Goal: Task Accomplishment & Management: Manage account settings

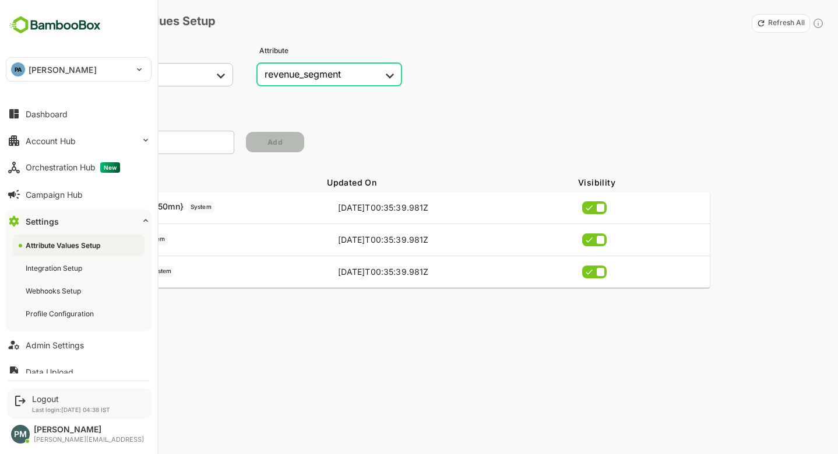
click at [28, 401] on div "Logout Last login: [DATE] 04:38 IST" at bounding box center [80, 403] width 144 height 31
click at [64, 395] on div "Logout" at bounding box center [71, 398] width 78 height 10
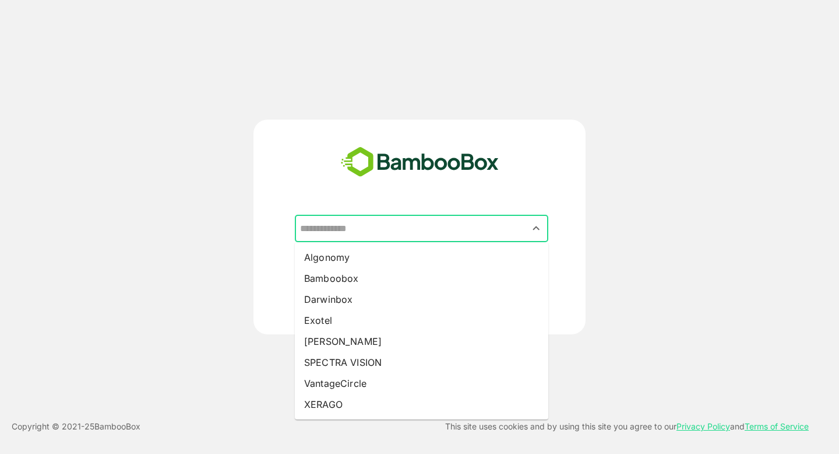
click at [361, 227] on input "text" at bounding box center [421, 228] width 249 height 22
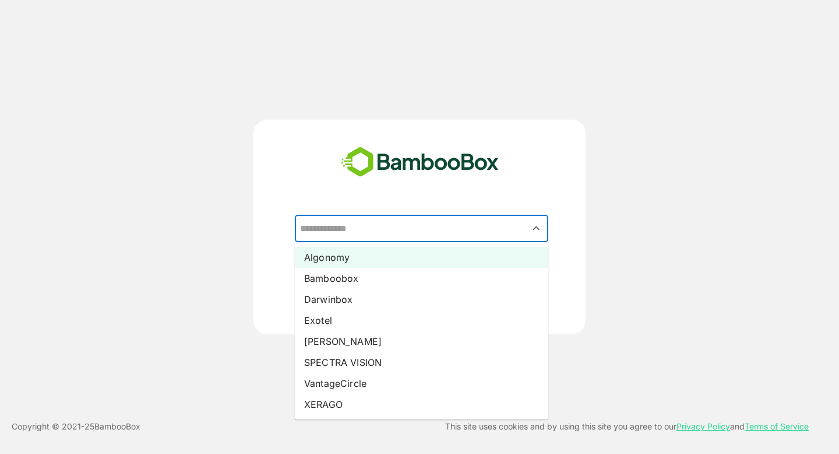
click at [360, 262] on li "Algonomy" at bounding box center [422, 257] width 254 height 21
type input "********"
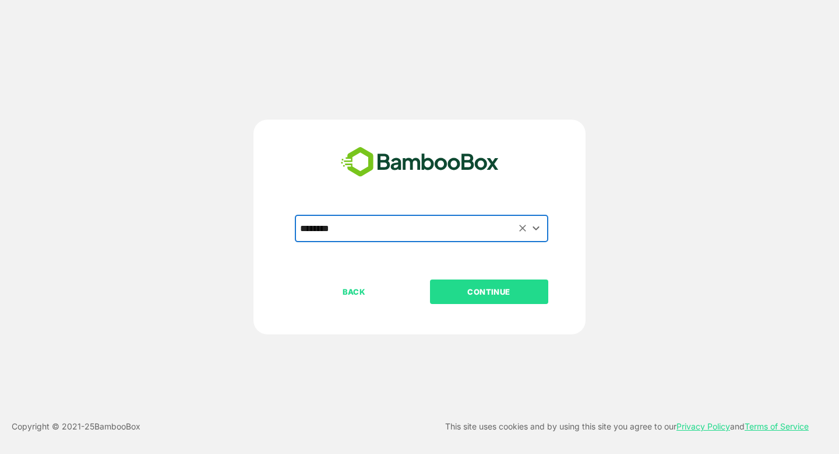
click at [475, 285] on p "CONTINUE" at bounding box center [489, 291] width 117 height 13
click at [472, 298] on button "CONTINUE" at bounding box center [489, 291] width 118 height 24
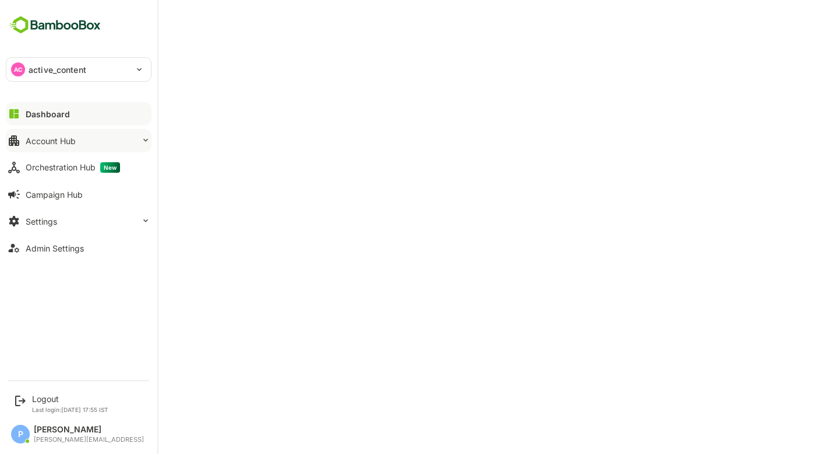
click at [71, 145] on div "Account Hub" at bounding box center [51, 141] width 50 height 10
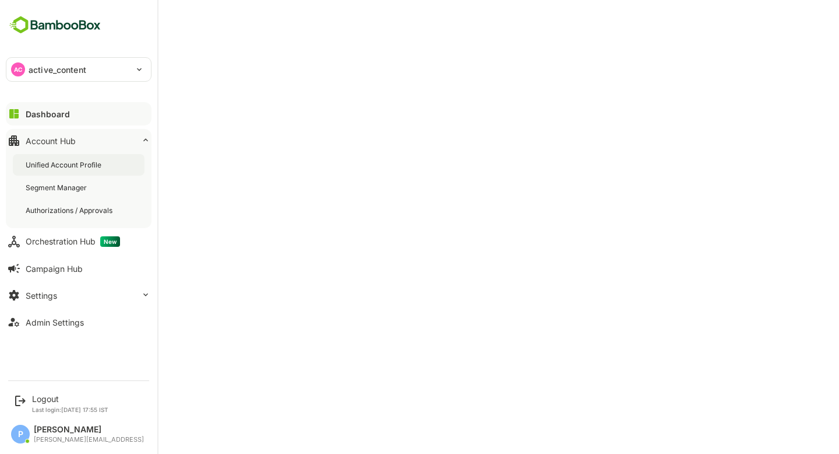
click at [86, 166] on div "Unified Account Profile" at bounding box center [65, 165] width 78 height 10
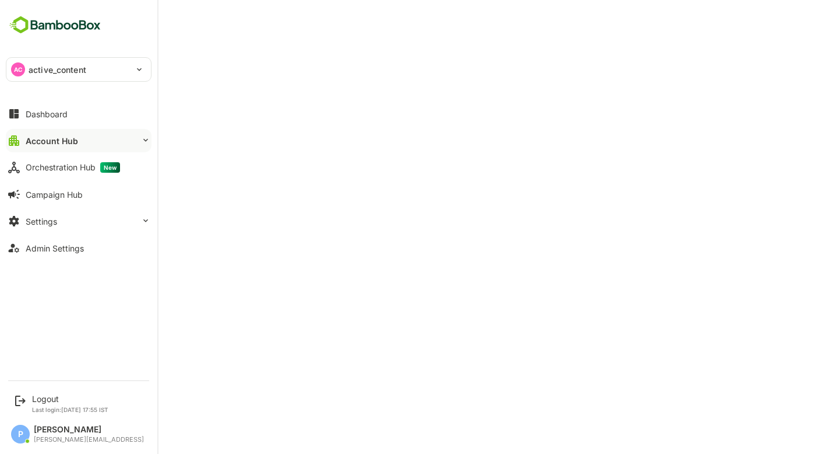
click at [50, 61] on div "AC active_content" at bounding box center [71, 69] width 131 height 23
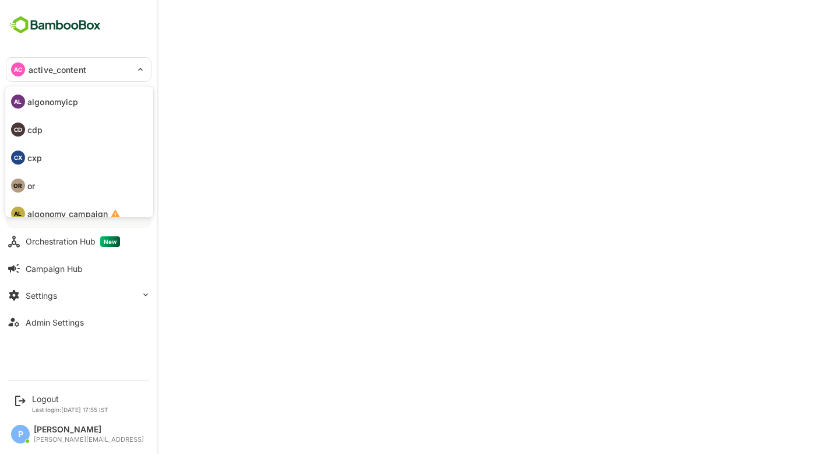
click at [55, 121] on li "CD cdp" at bounding box center [81, 130] width 146 height 26
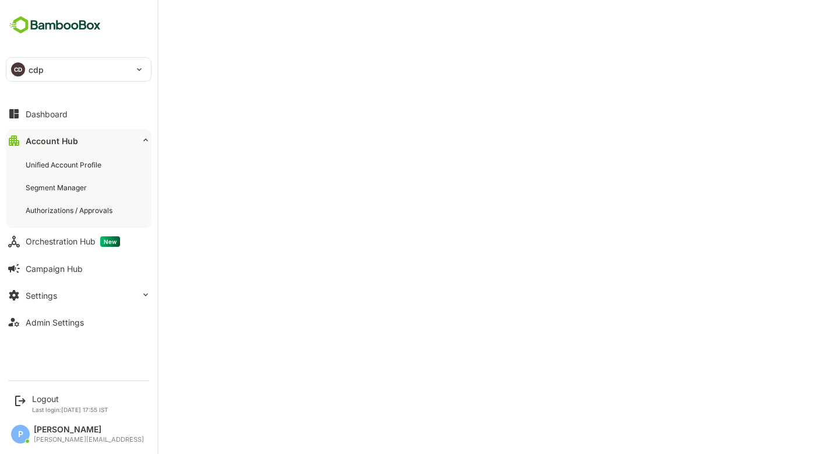
click at [46, 67] on div "CD cdp" at bounding box center [71, 69] width 131 height 23
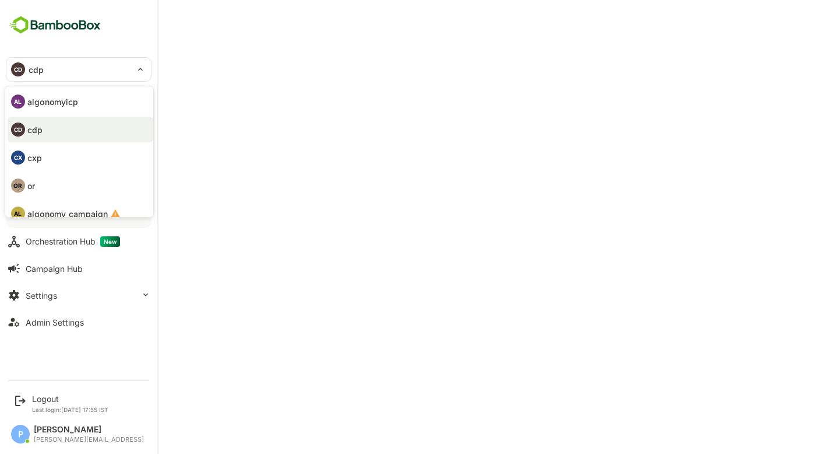
click at [74, 108] on li "AL algonomyicp" at bounding box center [81, 102] width 146 height 26
type input "**********"
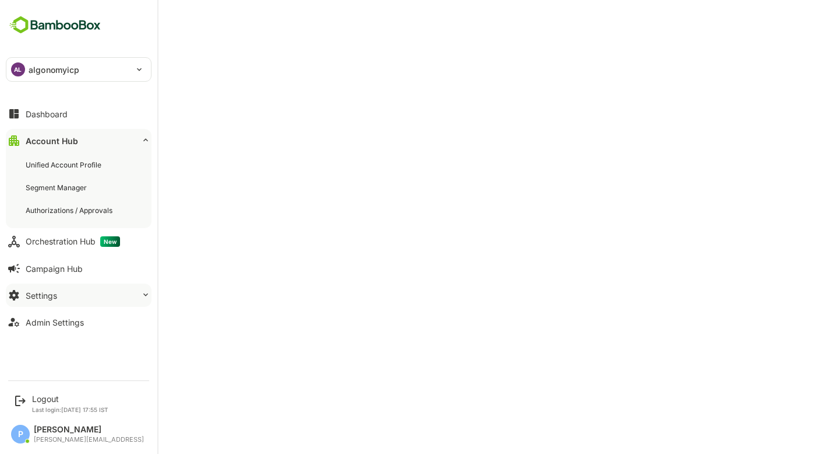
click at [65, 298] on button "Settings" at bounding box center [79, 294] width 146 height 23
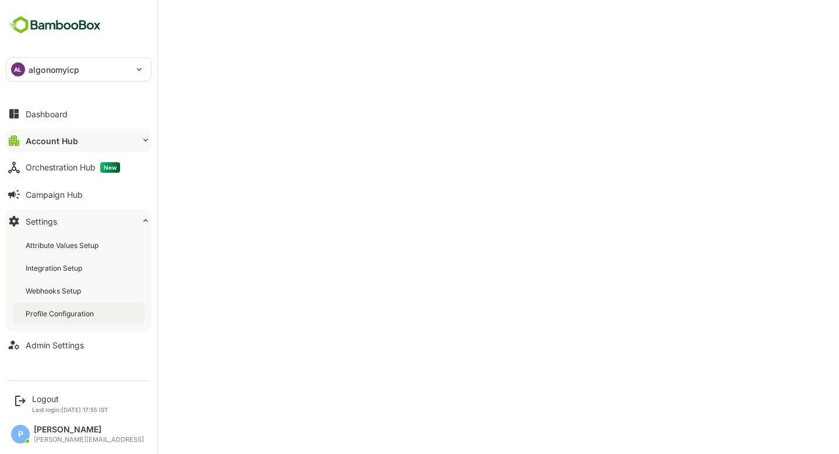
click at [71, 316] on div "Profile Configuration" at bounding box center [61, 313] width 71 height 10
